Goal: Check status: Check status

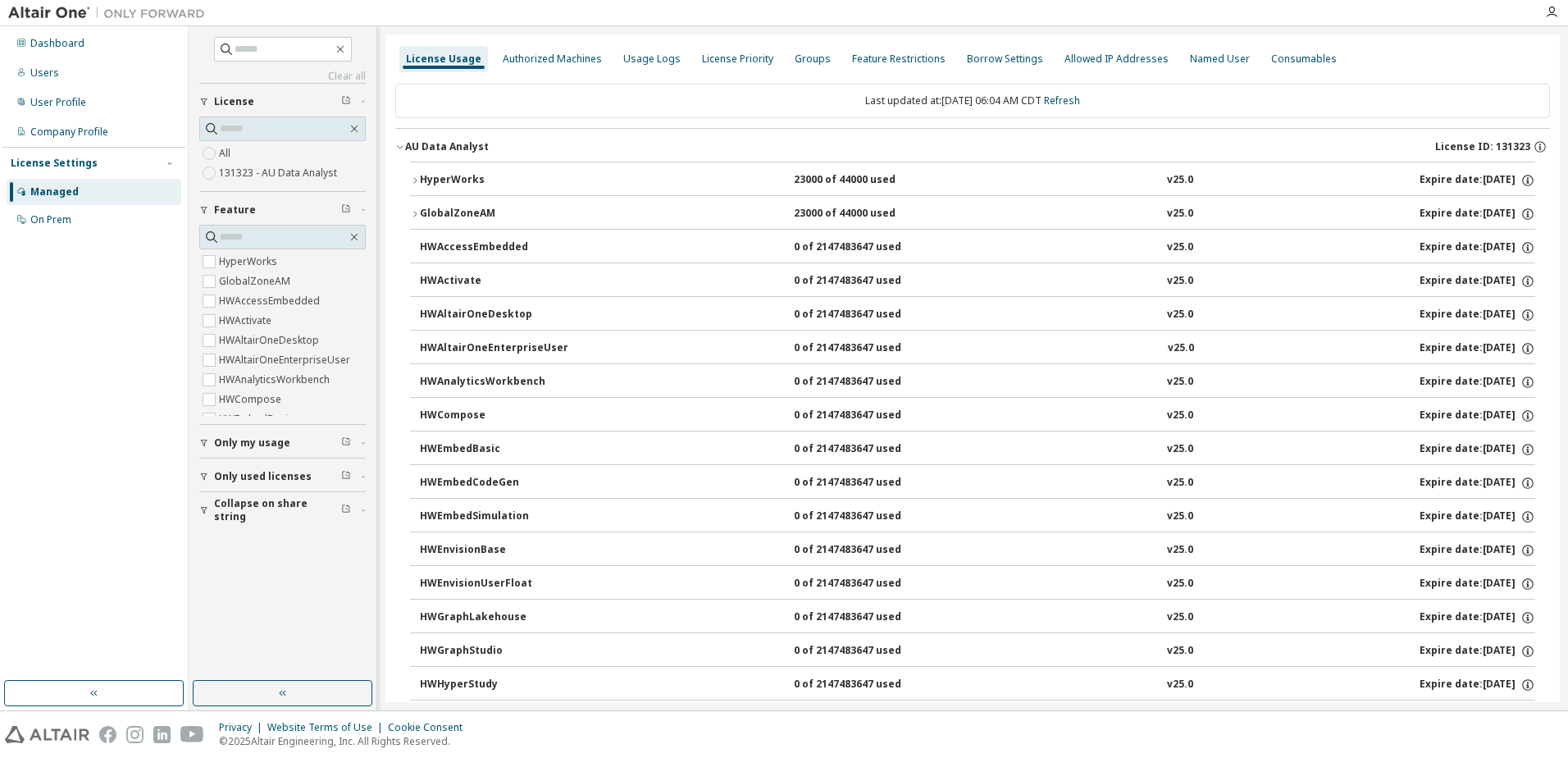
click at [412, 173] on button "HyperWorks 23000 of 44000 used v25.0 Expire date: [DATE]" at bounding box center [972, 180] width 1125 height 36
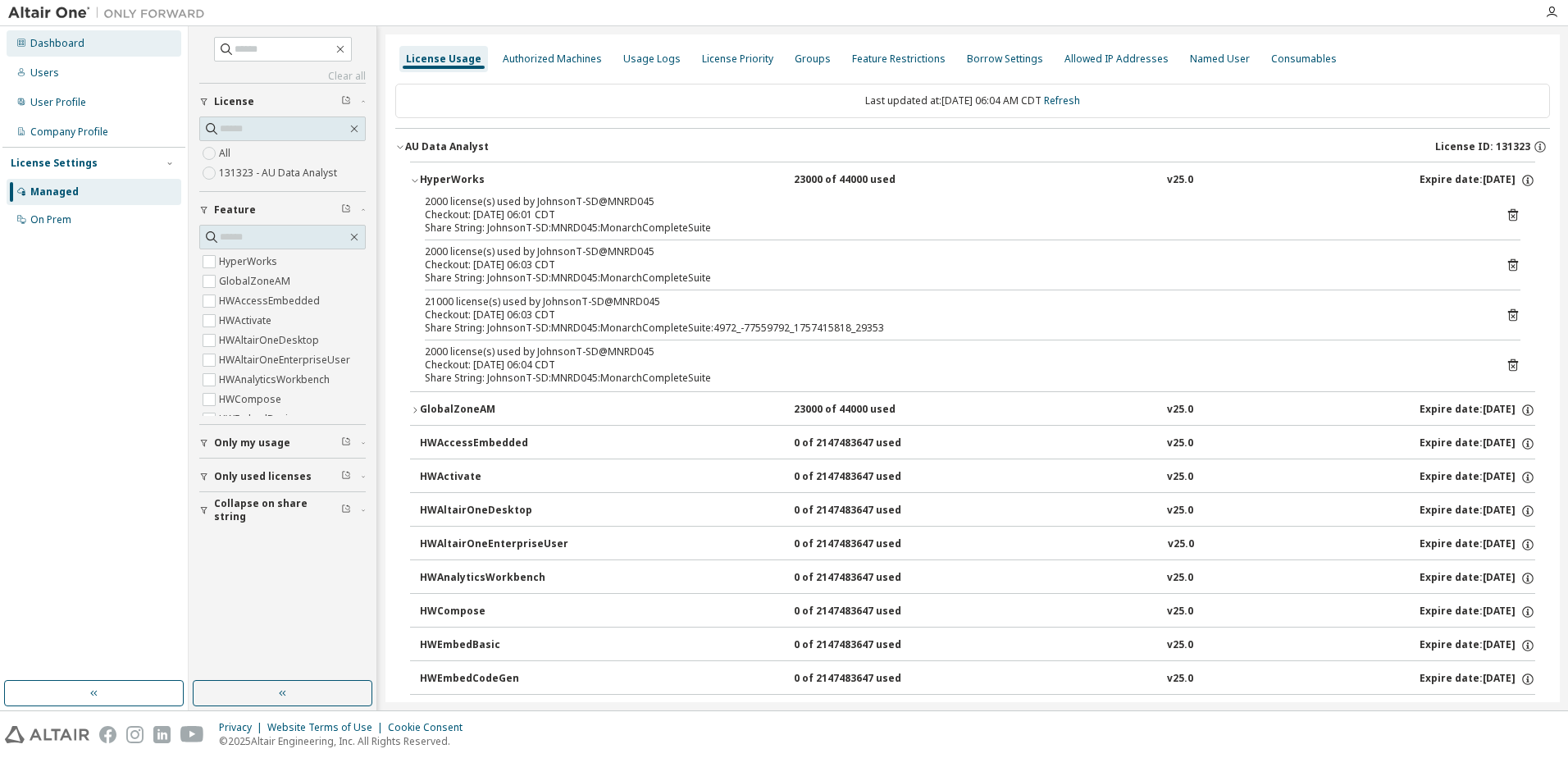
click at [55, 43] on div "Dashboard" at bounding box center [57, 43] width 54 height 13
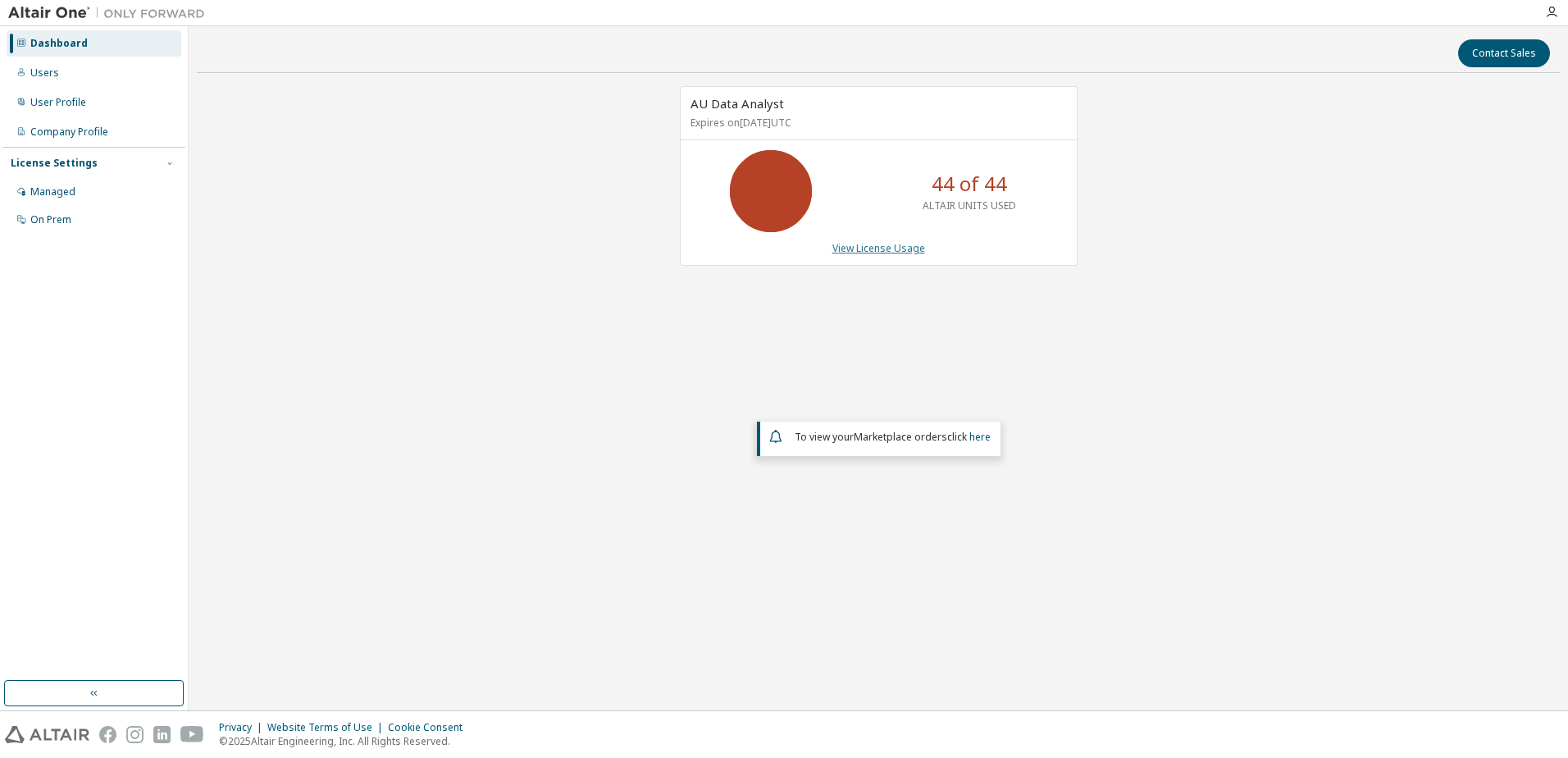
click at [889, 243] on link "View License Usage" at bounding box center [879, 248] width 92 height 14
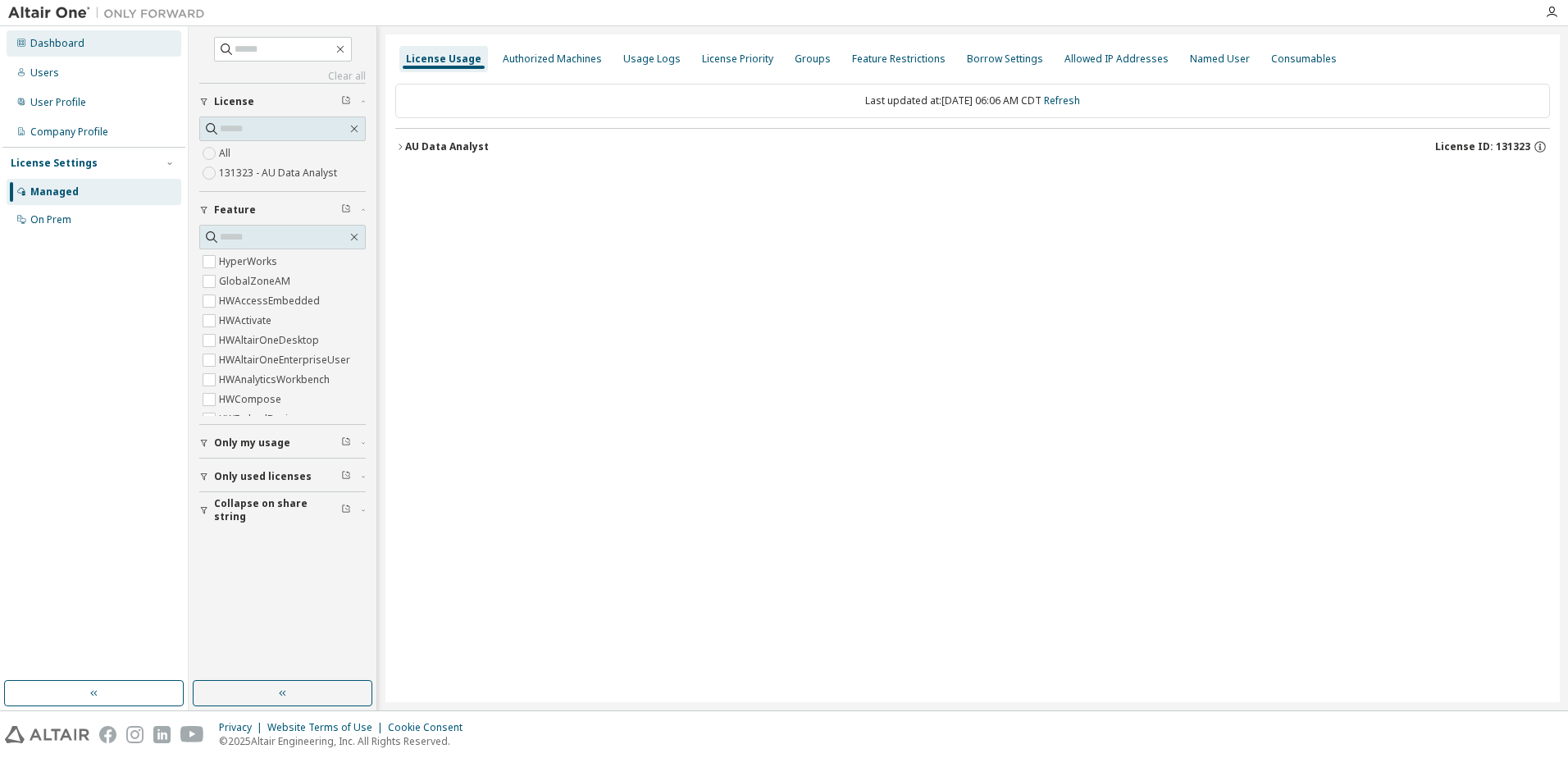
click at [56, 40] on div "Dashboard" at bounding box center [57, 43] width 54 height 13
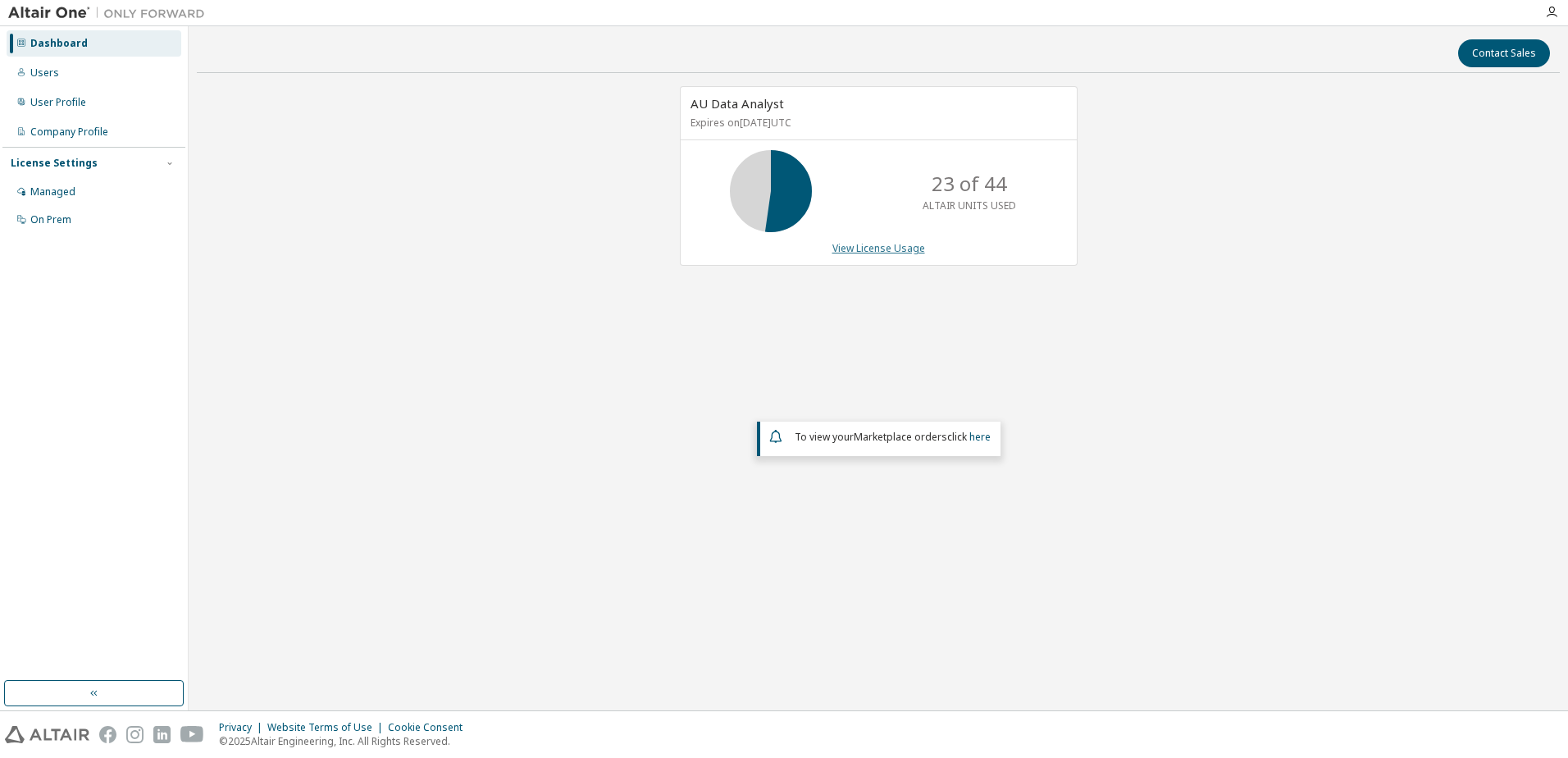
click at [884, 241] on link "View License Usage" at bounding box center [879, 248] width 92 height 14
